Goal: Task Accomplishment & Management: Manage account settings

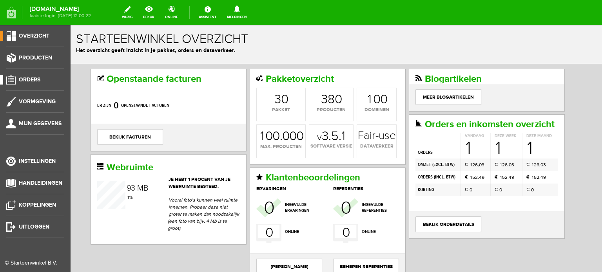
click at [36, 78] on span "Orders" at bounding box center [30, 79] width 22 height 7
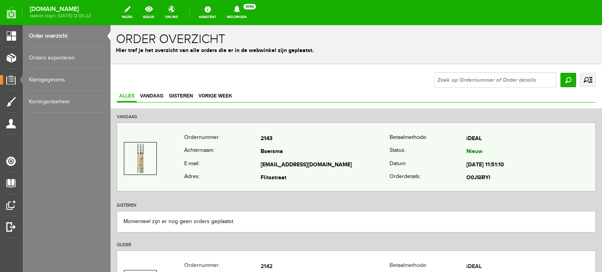
click at [263, 153] on td "Boersma" at bounding box center [324, 152] width 129 height 13
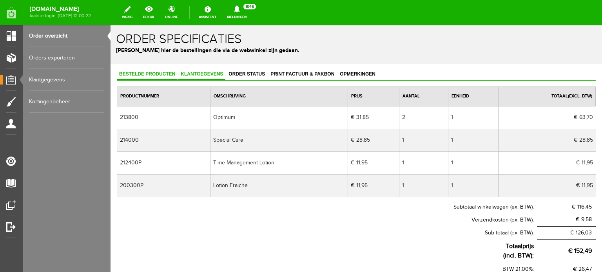
click at [194, 71] on span "Klantgegevens" at bounding box center [201, 73] width 47 height 5
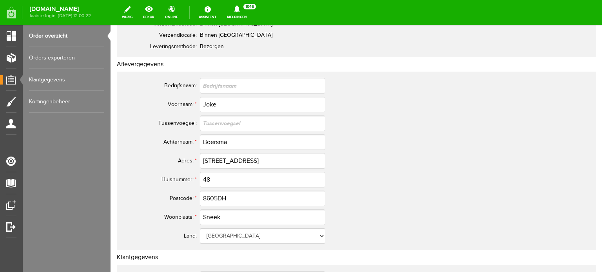
scroll to position [118, 0]
